Goal: Information Seeking & Learning: Check status

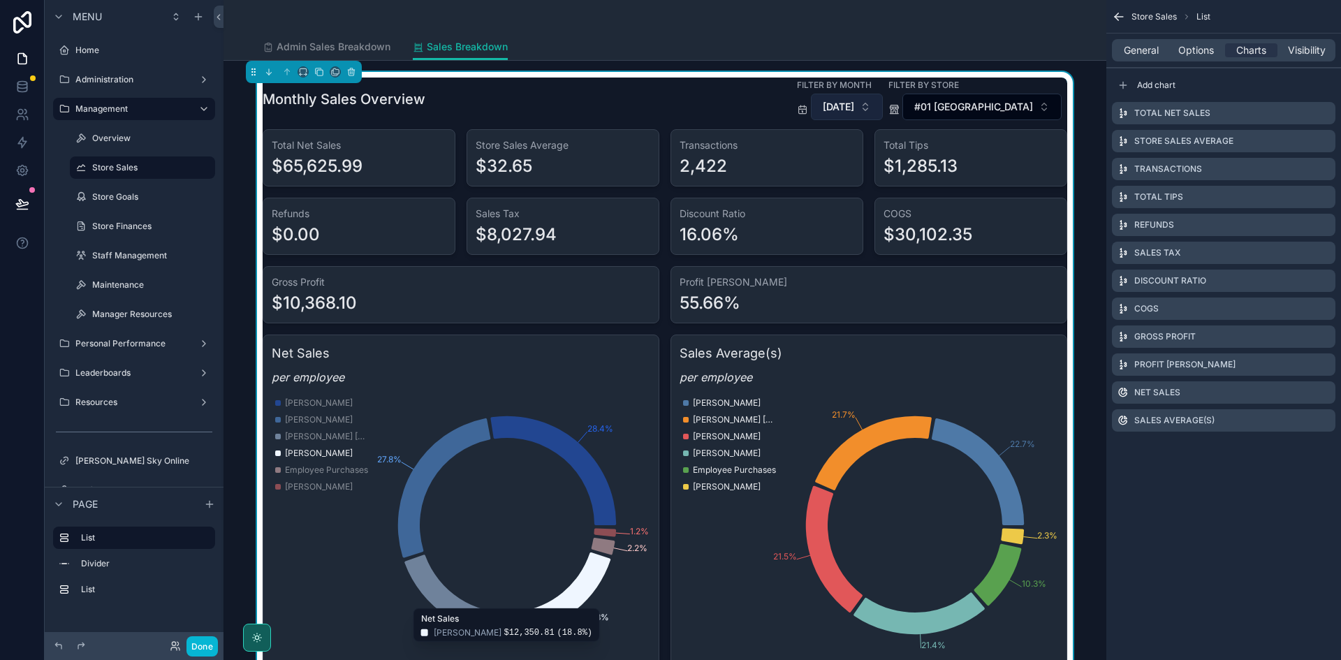
click at [853, 101] on span "[DATE]" at bounding box center [838, 107] width 31 height 14
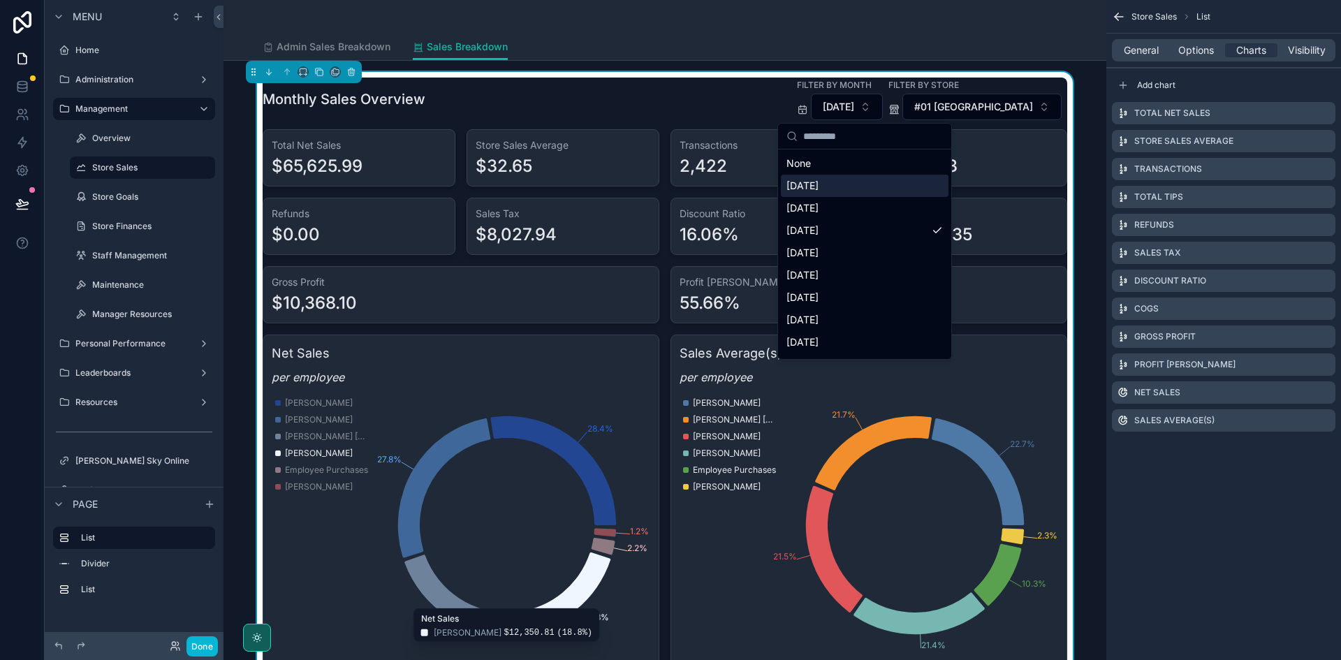
click at [847, 180] on div "[DATE]" at bounding box center [865, 186] width 168 height 22
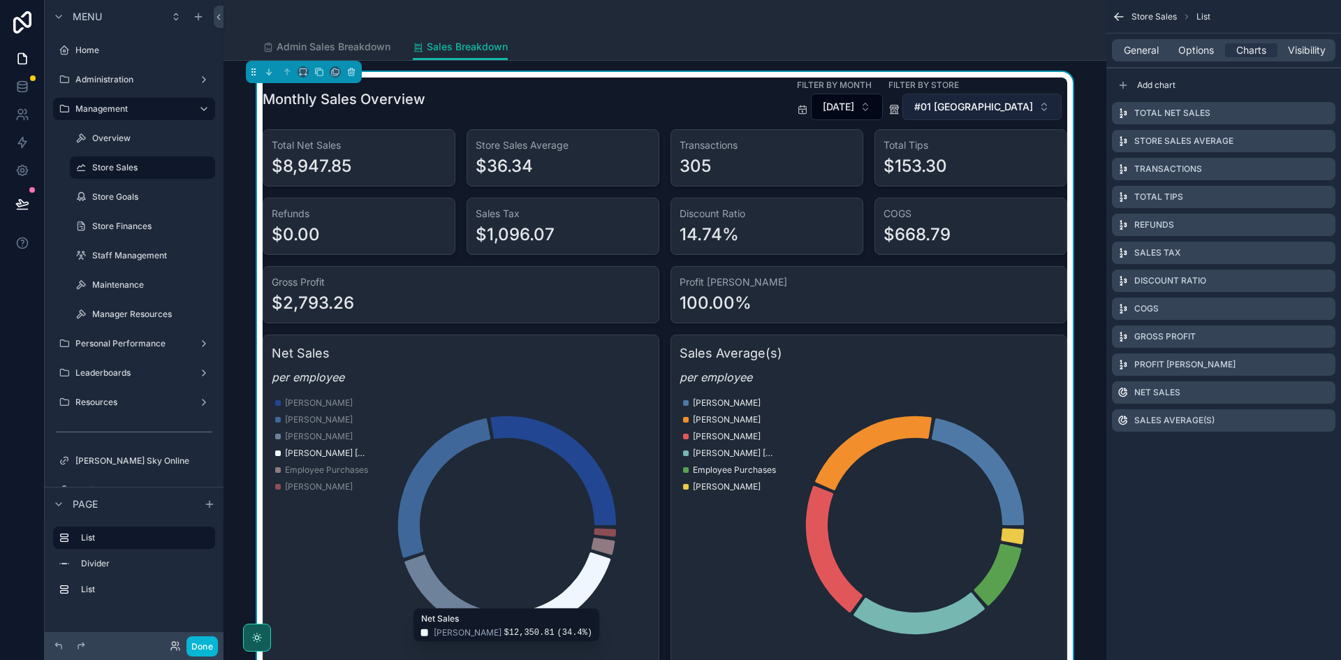
click at [956, 105] on span "#01 [GEOGRAPHIC_DATA]" at bounding box center [973, 107] width 119 height 14
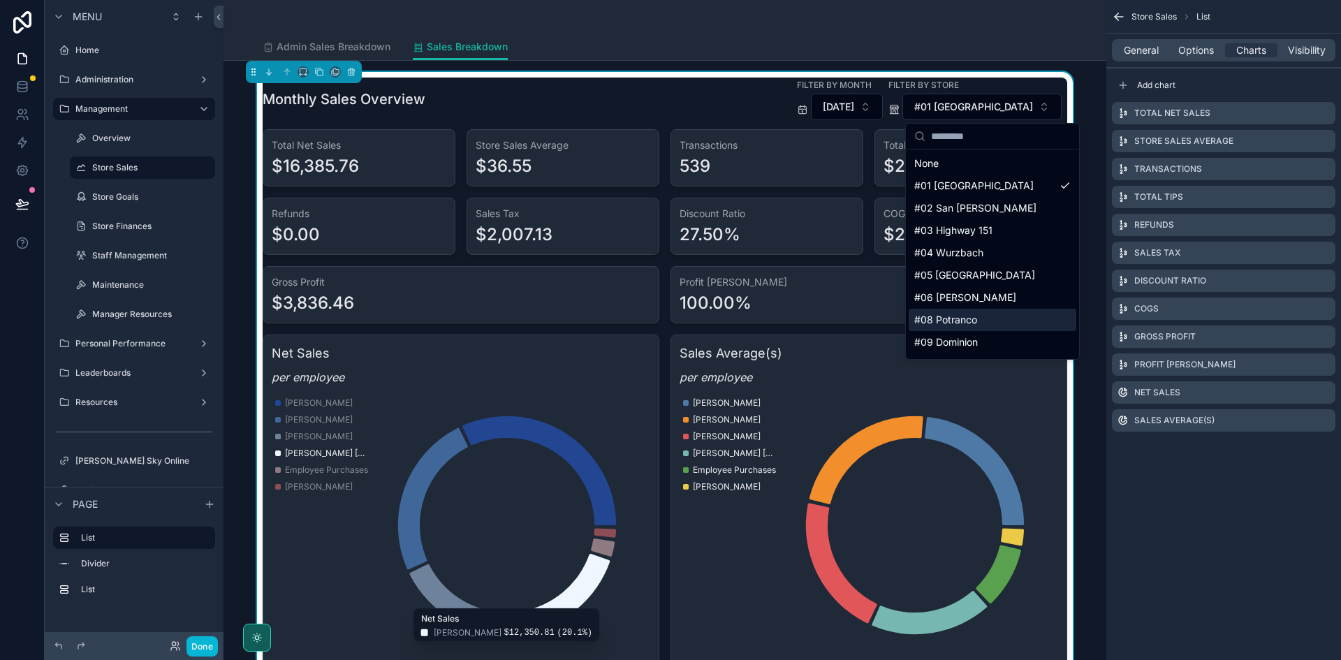
click at [975, 312] on div "#08 Potranco" at bounding box center [993, 320] width 168 height 22
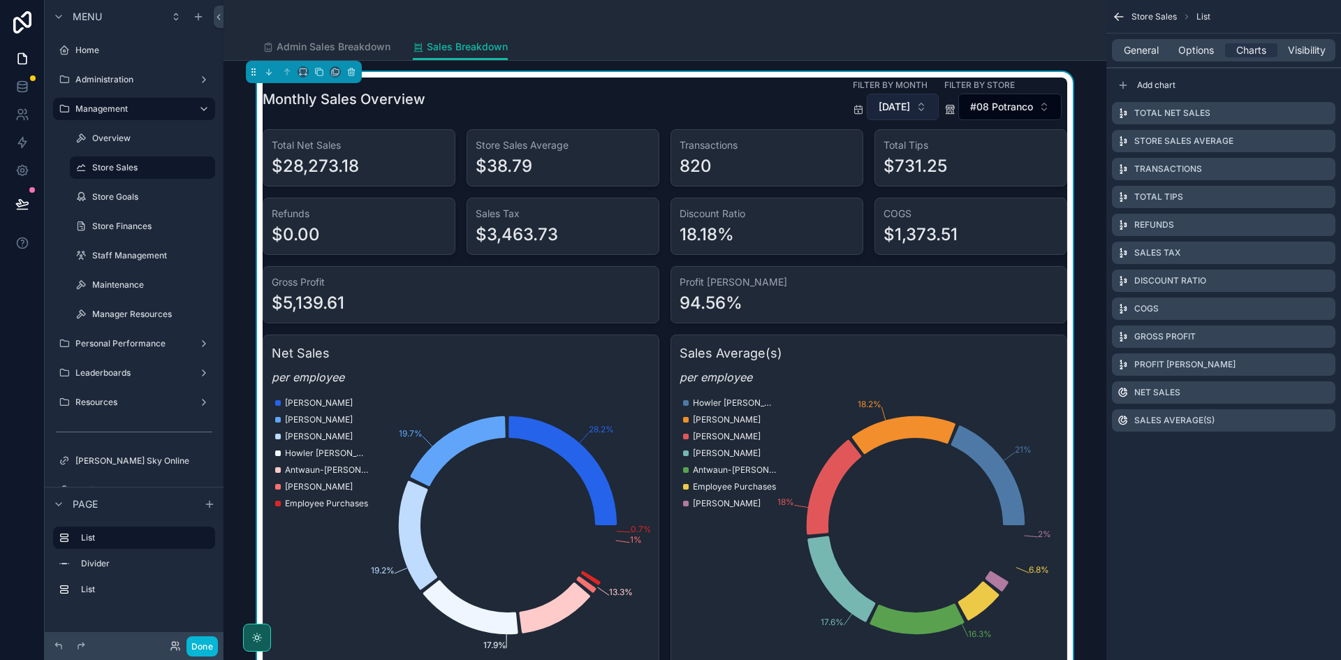
click at [885, 105] on span "[DATE]" at bounding box center [894, 107] width 31 height 14
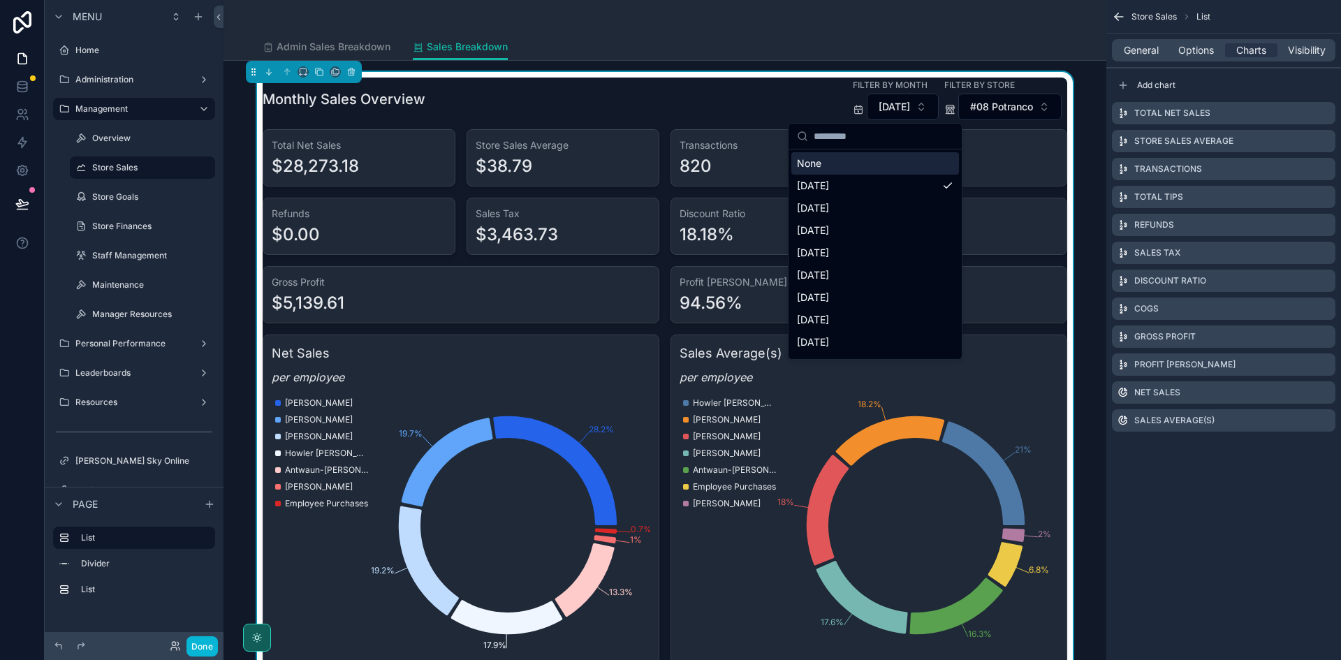
click at [622, 212] on h3 "Sales Tax" at bounding box center [563, 214] width 175 height 14
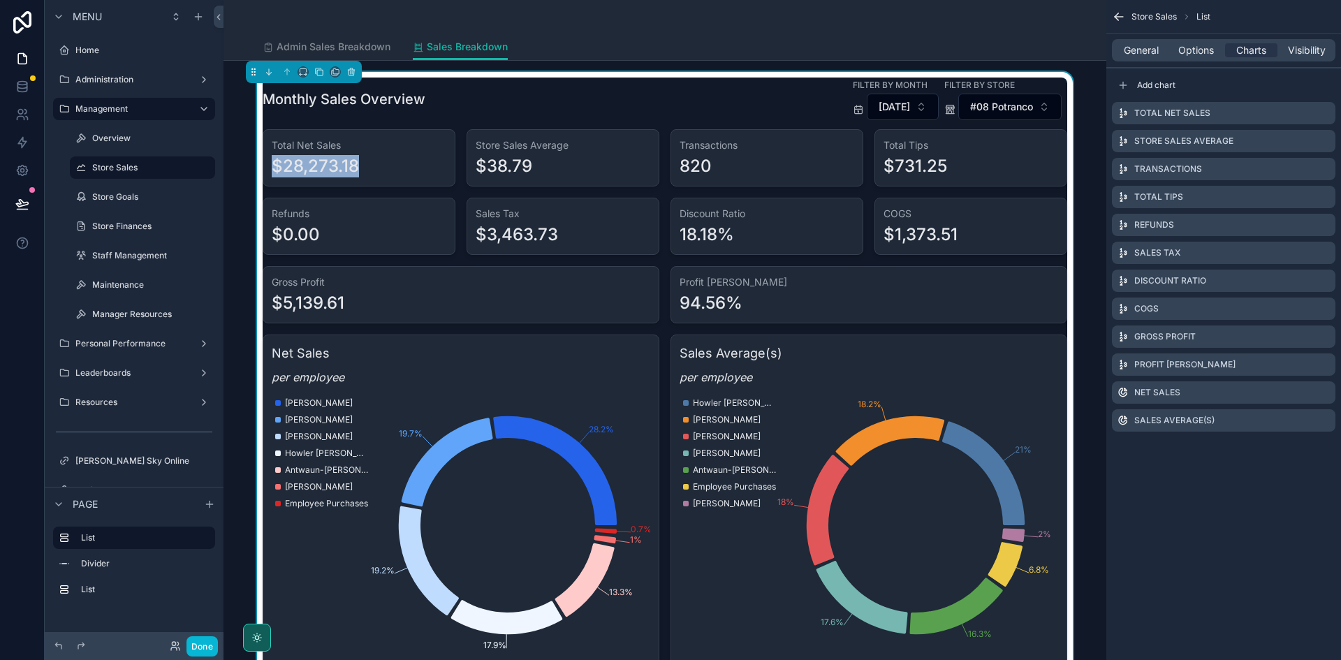
drag, startPoint x: 270, startPoint y: 170, endPoint x: 421, endPoint y: 182, distance: 150.7
click at [391, 180] on div "Total Net Sales $28,273.18" at bounding box center [359, 157] width 193 height 57
click at [388, 169] on div "$28,273.18" at bounding box center [359, 166] width 175 height 22
drag, startPoint x: 532, startPoint y: 170, endPoint x: 448, endPoint y: 164, distance: 83.3
click at [450, 165] on div "Total Net Sales $28,273.18 Store Sales Average $38.79 Transactions 820 Total Ti…" at bounding box center [665, 398] width 805 height 539
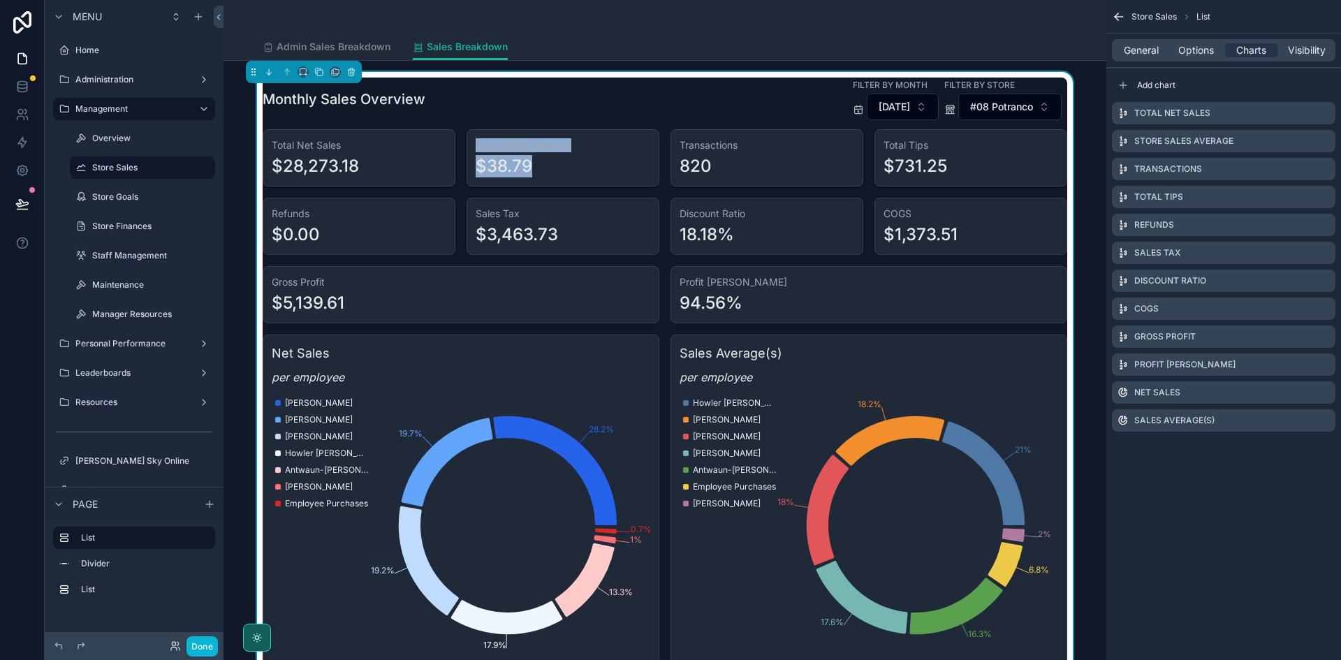
click at [564, 175] on div "$38.79" at bounding box center [563, 166] width 175 height 22
drag, startPoint x: 528, startPoint y: 163, endPoint x: 470, endPoint y: 163, distance: 58.0
click at [470, 163] on div "Store Sales Average $38.79" at bounding box center [563, 157] width 193 height 57
click at [560, 170] on div "$38.79" at bounding box center [563, 166] width 175 height 22
drag, startPoint x: 682, startPoint y: 158, endPoint x: 627, endPoint y: 161, distance: 55.3
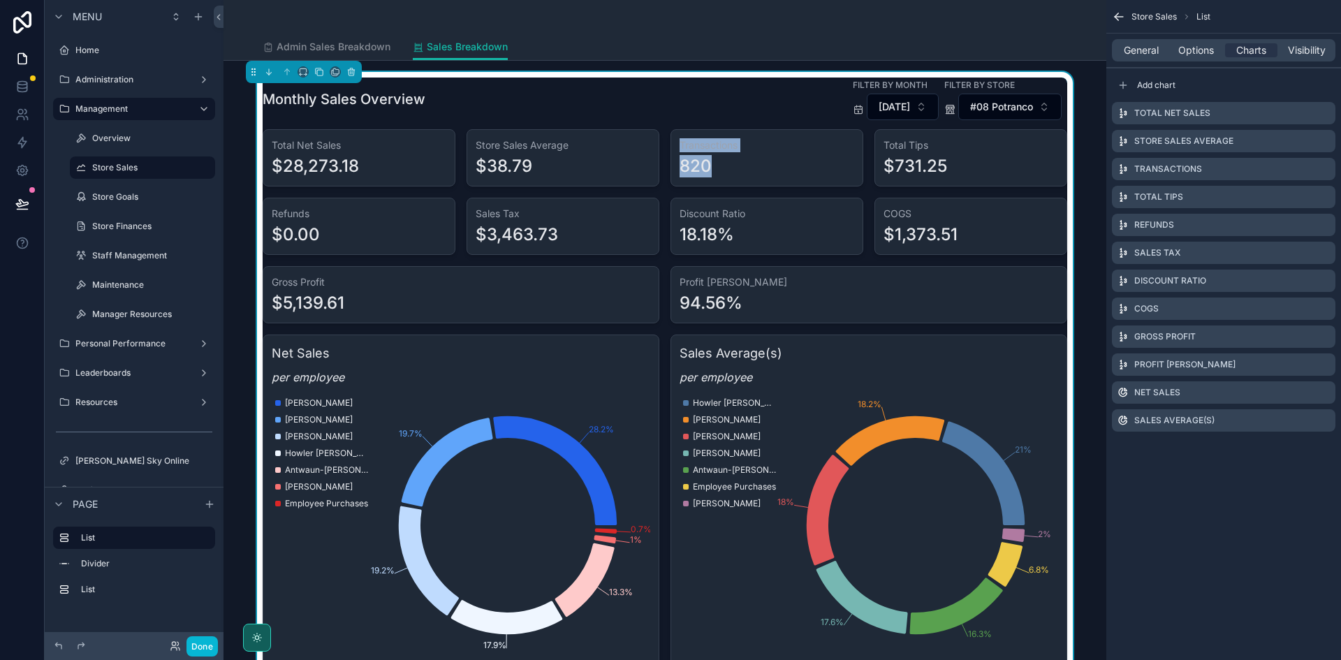
click at [627, 161] on div "Total Net Sales $28,273.18 Store Sales Average $38.79 Transactions 820 Total Ti…" at bounding box center [665, 398] width 805 height 539
click at [739, 179] on div "Transactions 820" at bounding box center [767, 157] width 193 height 57
drag, startPoint x: 709, startPoint y: 169, endPoint x: 675, endPoint y: 173, distance: 34.4
click at [675, 173] on div "Transactions 820" at bounding box center [767, 157] width 193 height 57
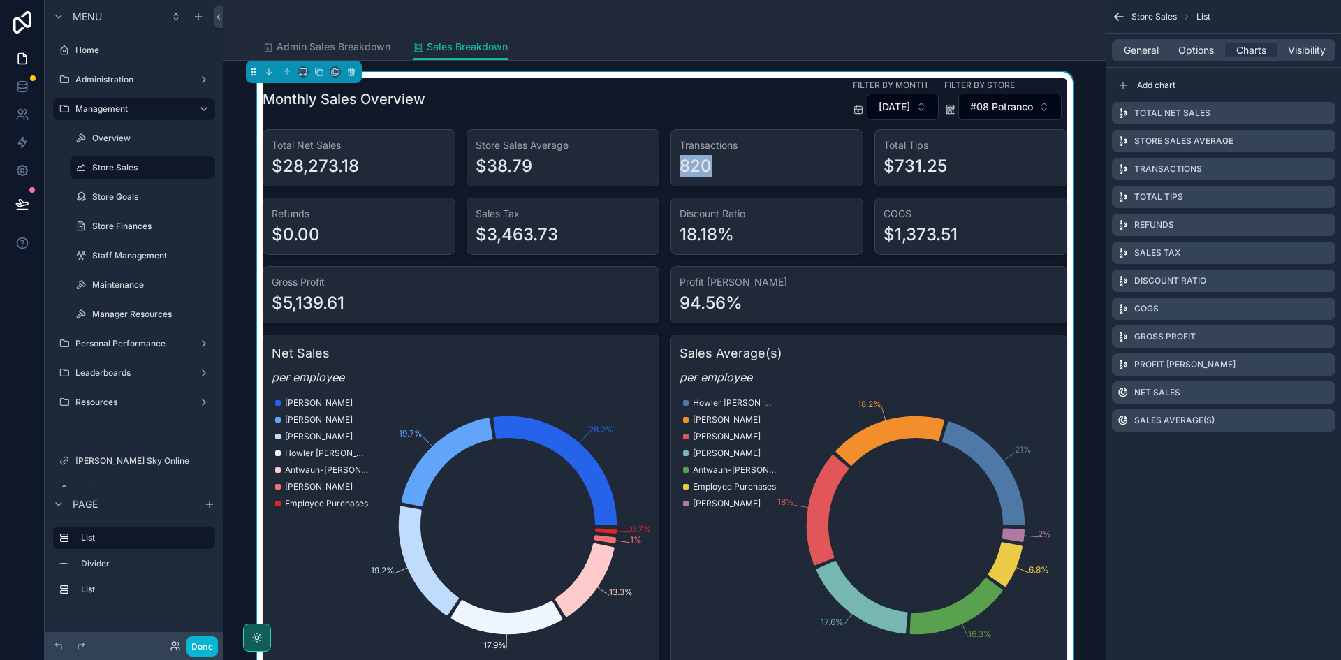
drag, startPoint x: 679, startPoint y: 169, endPoint x: 722, endPoint y: 172, distance: 42.7
click at [722, 172] on div "820" at bounding box center [767, 166] width 175 height 22
click at [682, 161] on div "820" at bounding box center [696, 166] width 32 height 22
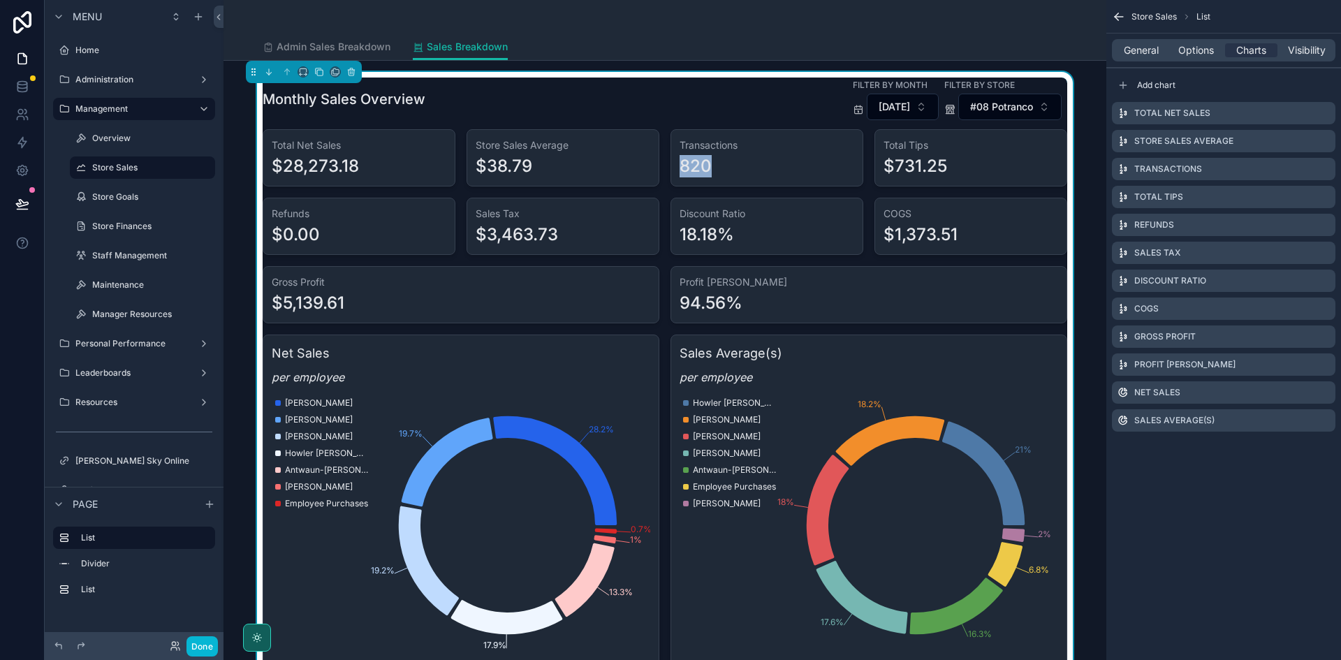
click at [743, 168] on div "820" at bounding box center [767, 166] width 175 height 22
click at [699, 161] on div "820" at bounding box center [696, 166] width 32 height 22
click at [740, 168] on div "820" at bounding box center [767, 166] width 175 height 22
